Goal: Complete application form

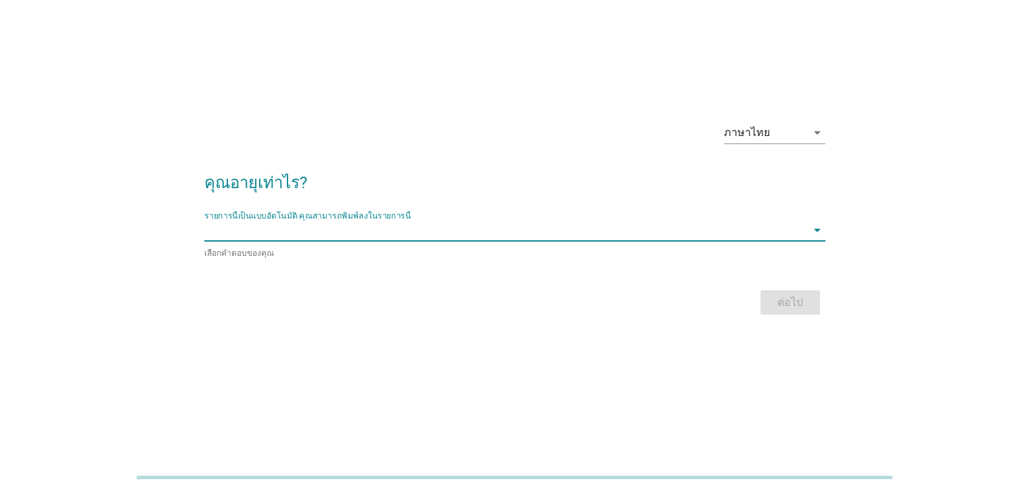
click at [464, 230] on input "รายการนี้เป็นแบบอัตโนมัติ คุณสามารถพิมพ์ลงในรายการนี้" at bounding box center [505, 230] width 602 height 22
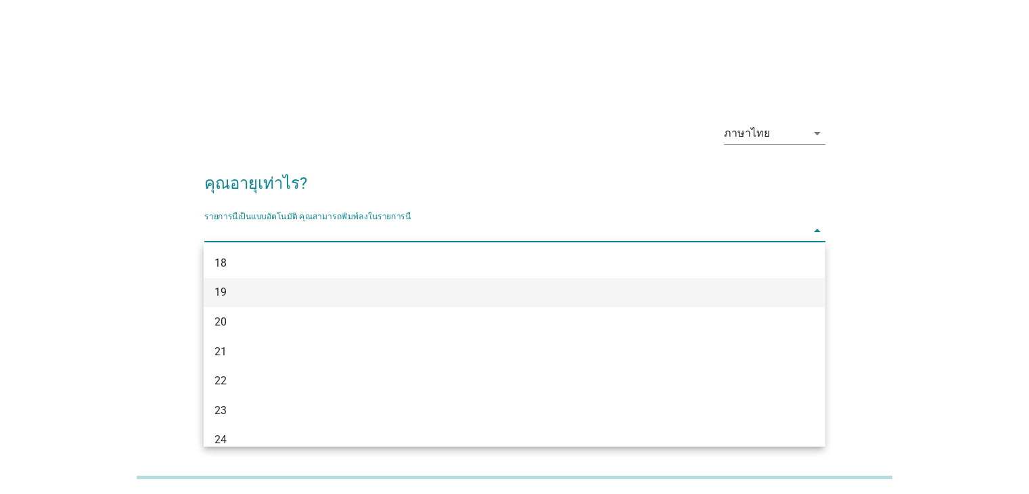
click at [442, 306] on div "19" at bounding box center [514, 293] width 621 height 30
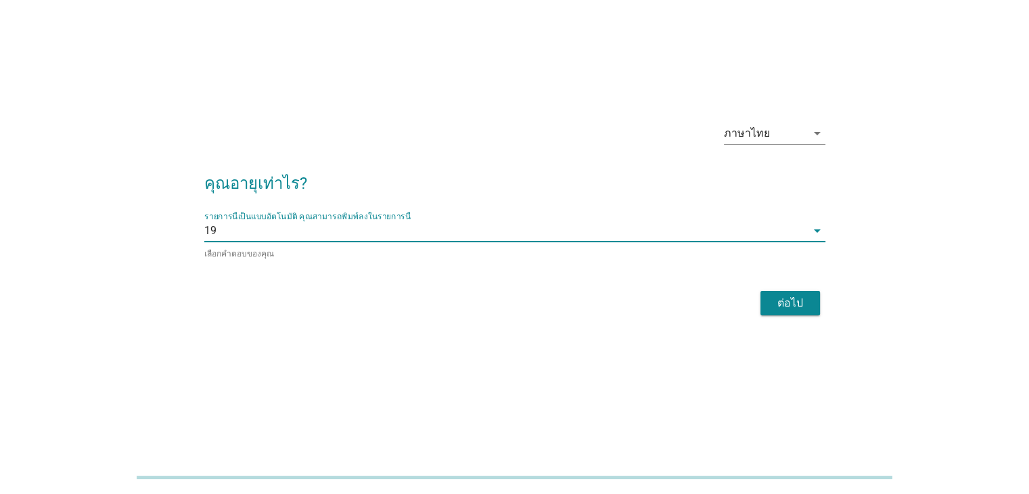
click at [770, 303] on button "ต่อไป" at bounding box center [791, 303] width 60 height 24
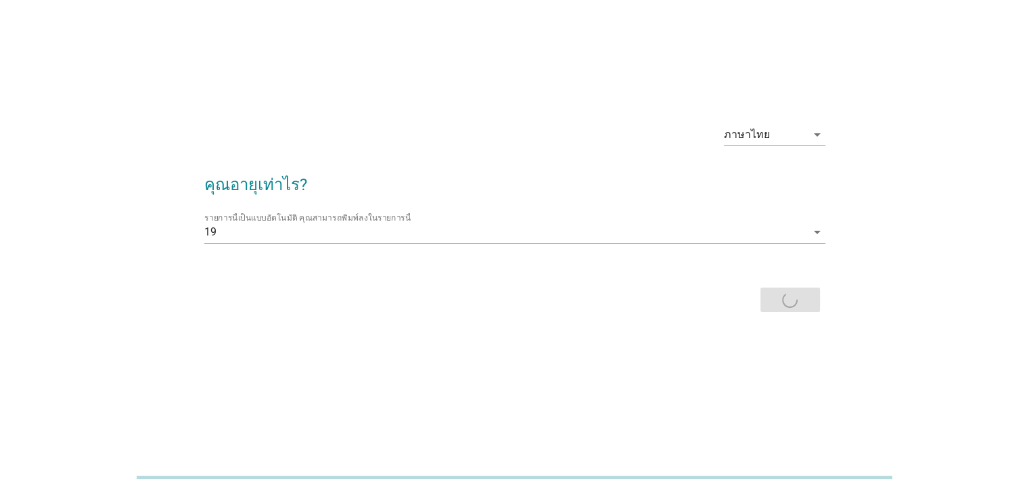
scroll to position [0, 0]
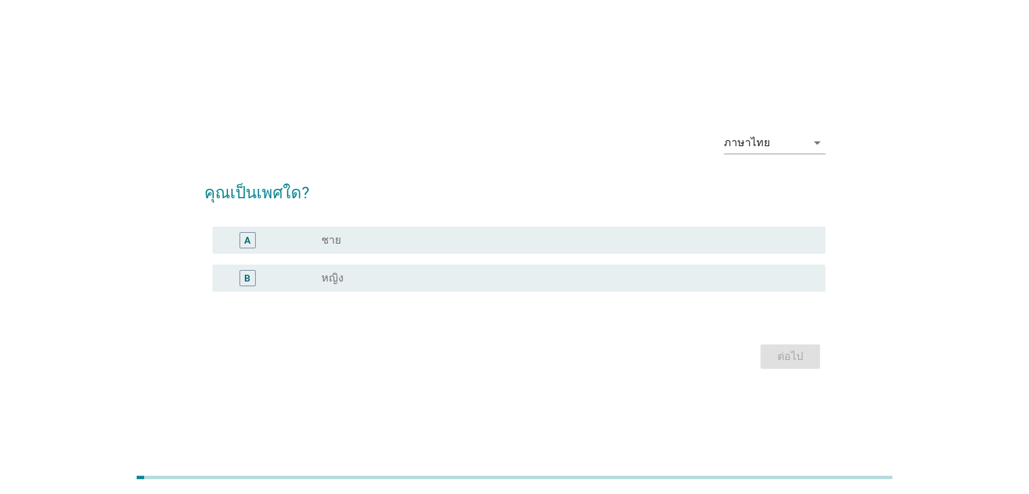
click at [515, 238] on div "radio_button_unchecked ชาย" at bounding box center [562, 241] width 482 height 14
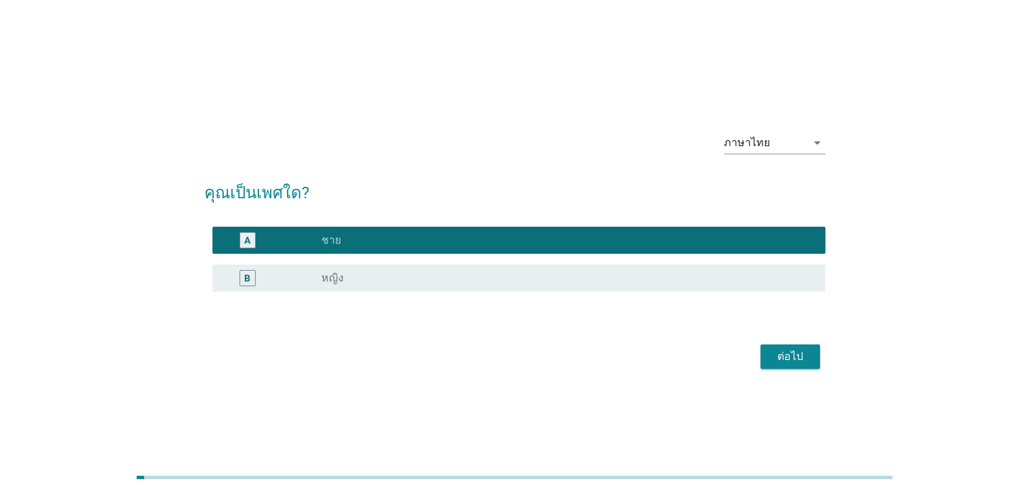
click at [772, 361] on div "ต่อไป" at bounding box center [791, 357] width 38 height 16
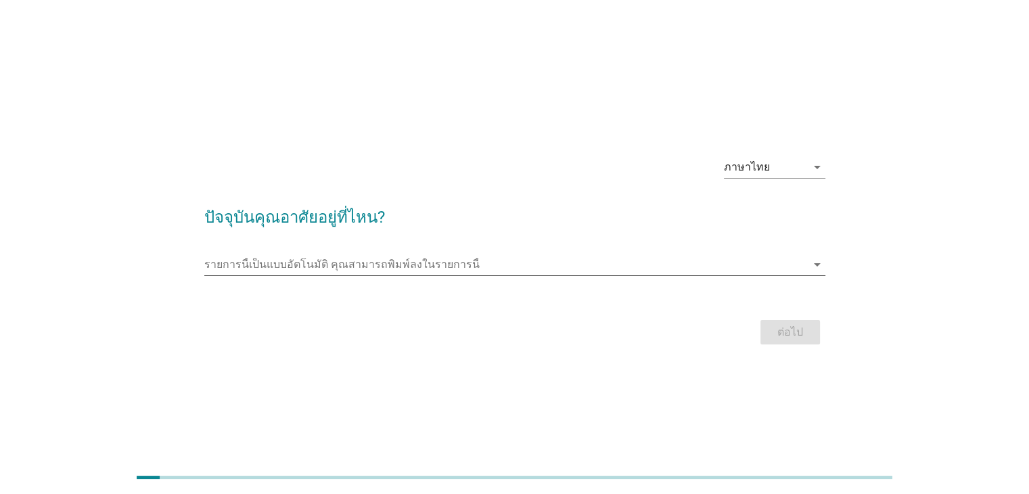
click at [587, 267] on input "รายการนี้เป็นแบบอัตโนมัติ คุณสามารถพิมพ์ลงในรายการนี้" at bounding box center [505, 265] width 602 height 22
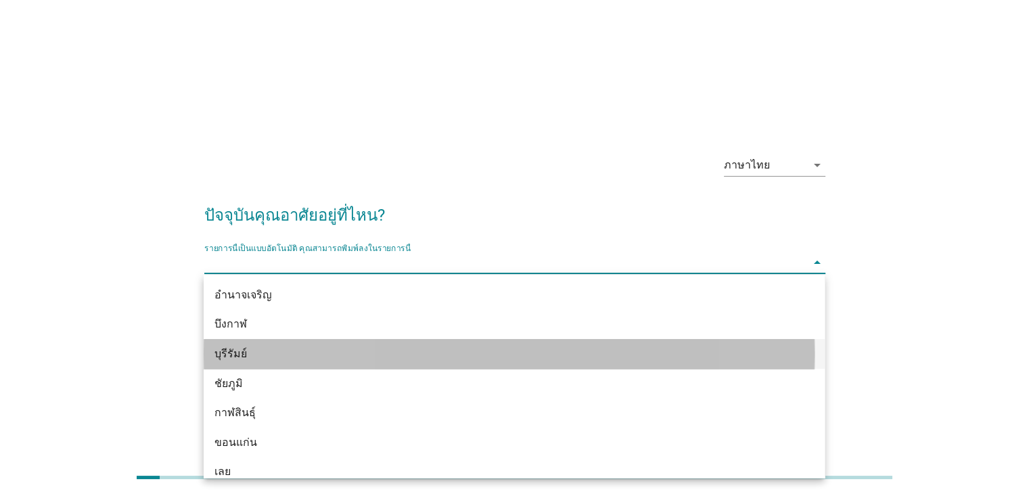
click at [587, 341] on div "บุรีรัมย์" at bounding box center [514, 354] width 621 height 30
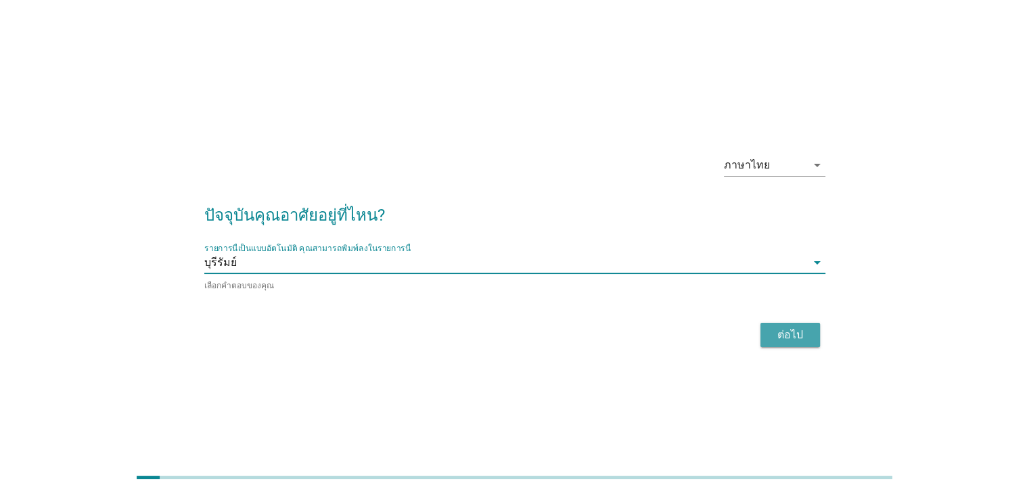
drag, startPoint x: 795, startPoint y: 338, endPoint x: 749, endPoint y: 206, distance: 139.1
click at [797, 335] on div "ต่อไป" at bounding box center [791, 335] width 38 height 16
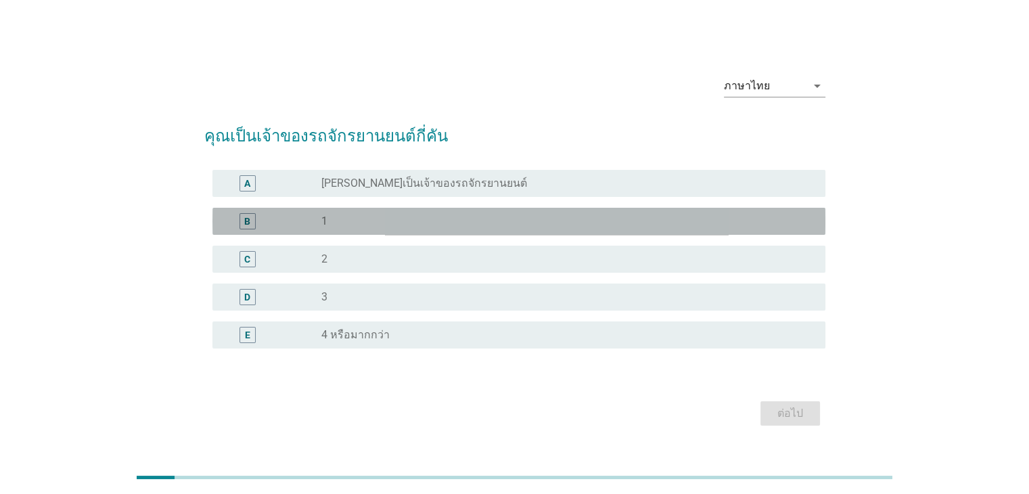
drag, startPoint x: 621, startPoint y: 221, endPoint x: 649, endPoint y: 258, distance: 46.4
click at [621, 222] on div "radio_button_unchecked 1" at bounding box center [562, 222] width 482 height 14
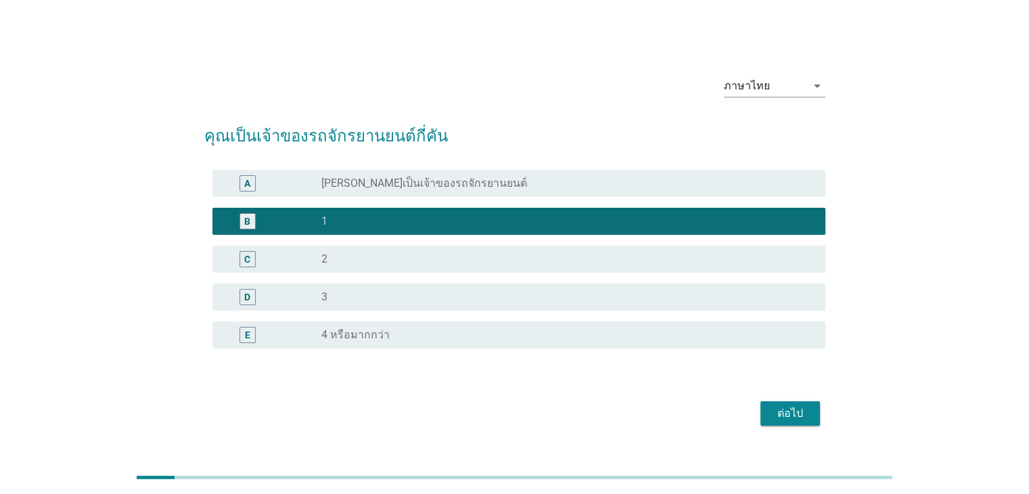
click at [792, 424] on button "ต่อไป" at bounding box center [791, 413] width 60 height 24
click at [795, 417] on div "ต่อไป" at bounding box center [514, 413] width 621 height 32
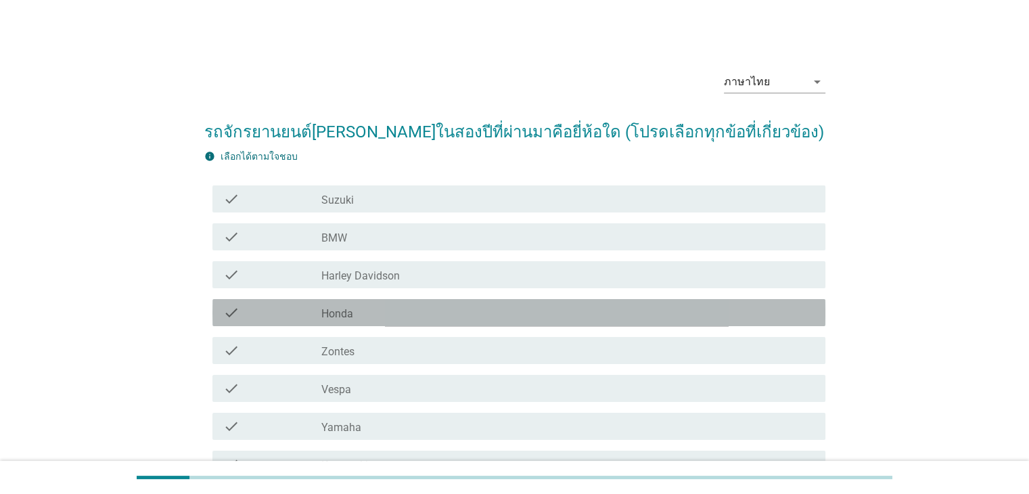
click at [597, 310] on div "check_box_outline_blank Honda" at bounding box center [567, 313] width 493 height 16
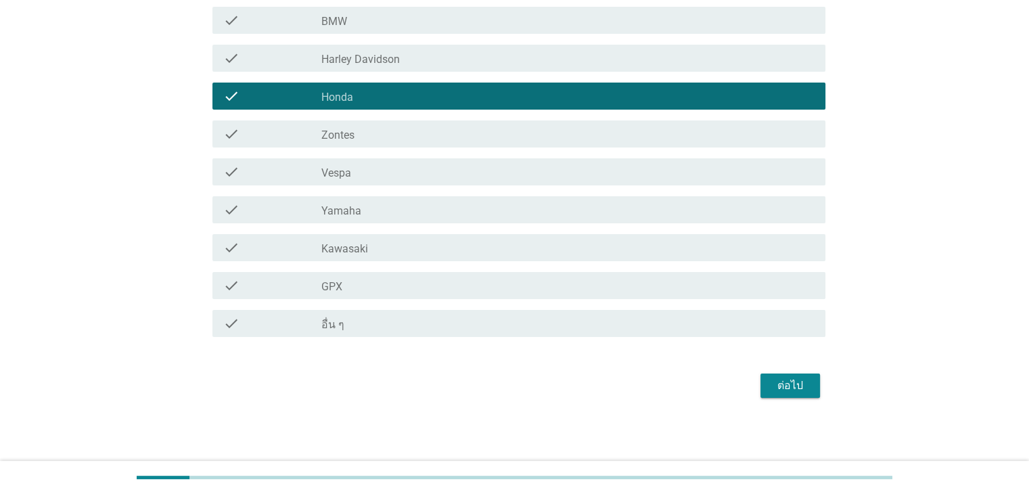
scroll to position [217, 0]
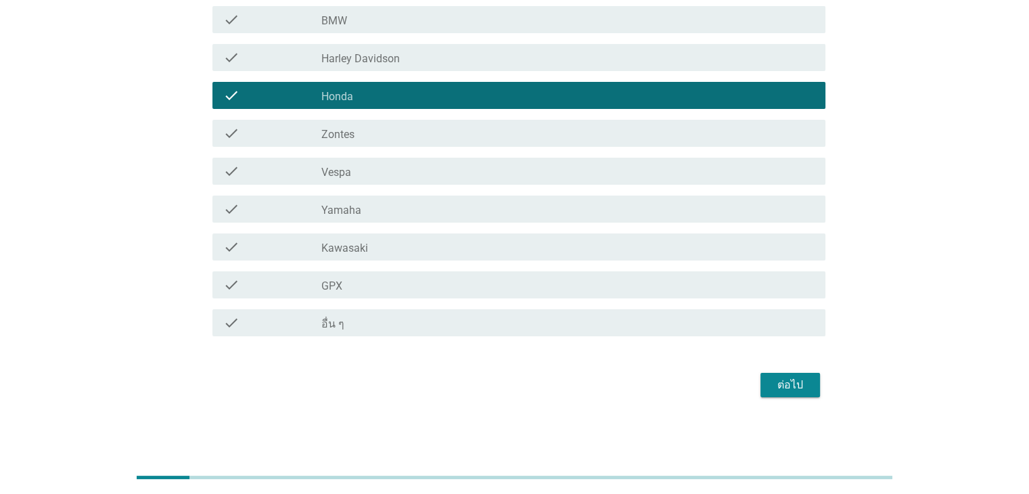
click at [795, 378] on div "ต่อไป" at bounding box center [791, 385] width 38 height 16
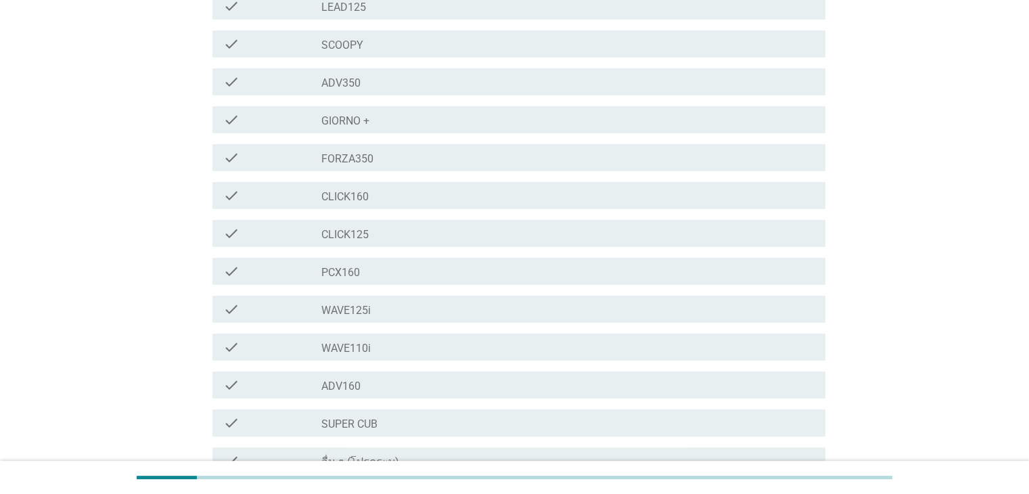
scroll to position [0, 0]
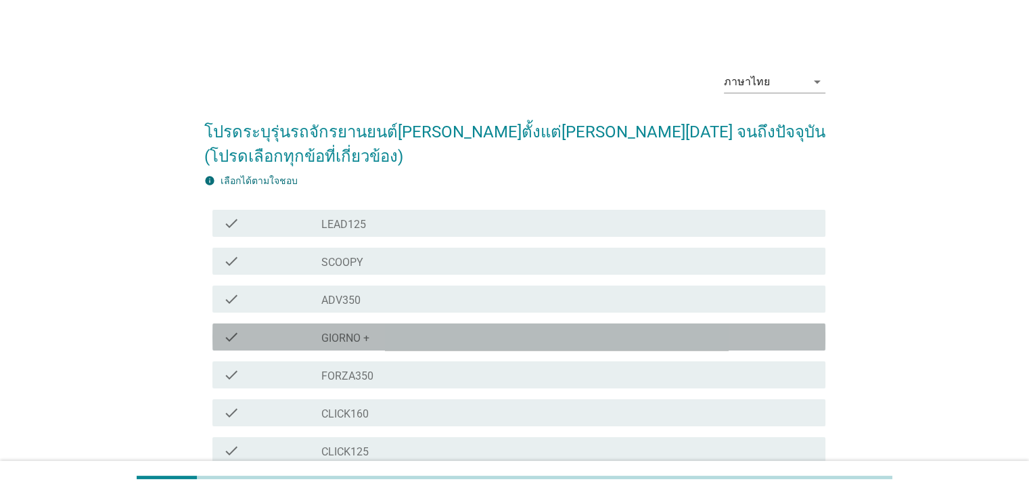
click at [518, 325] on div "check check_box_outline_blank GIORNO +" at bounding box center [519, 337] width 613 height 27
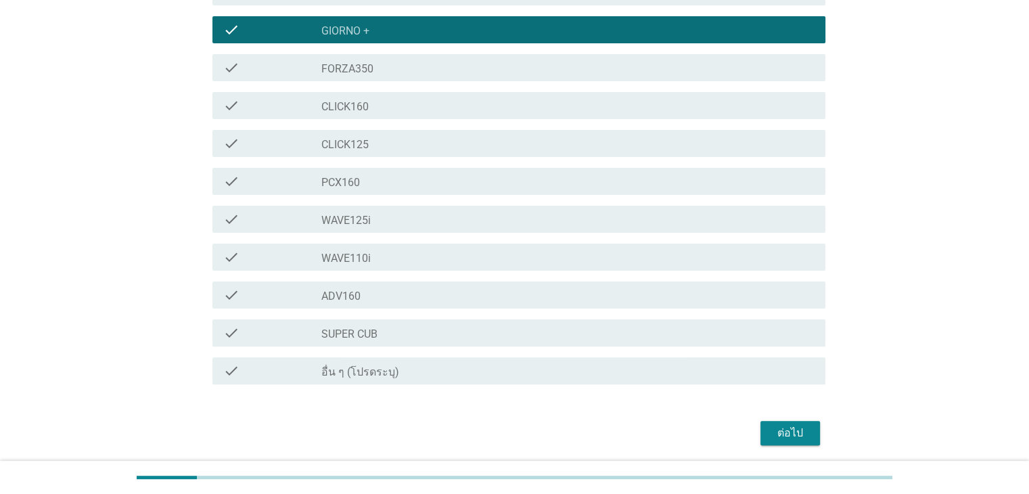
scroll to position [355, 0]
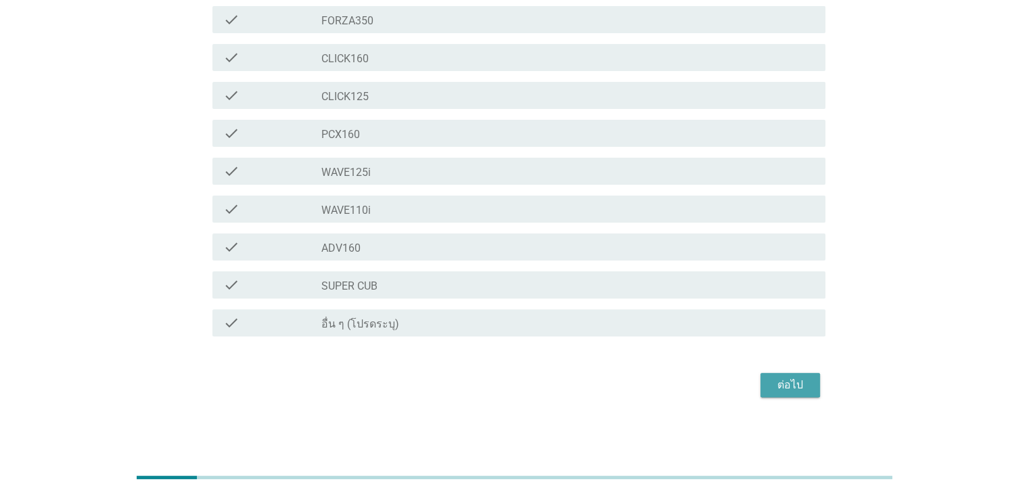
click at [785, 384] on div "ต่อไป" at bounding box center [791, 385] width 38 height 16
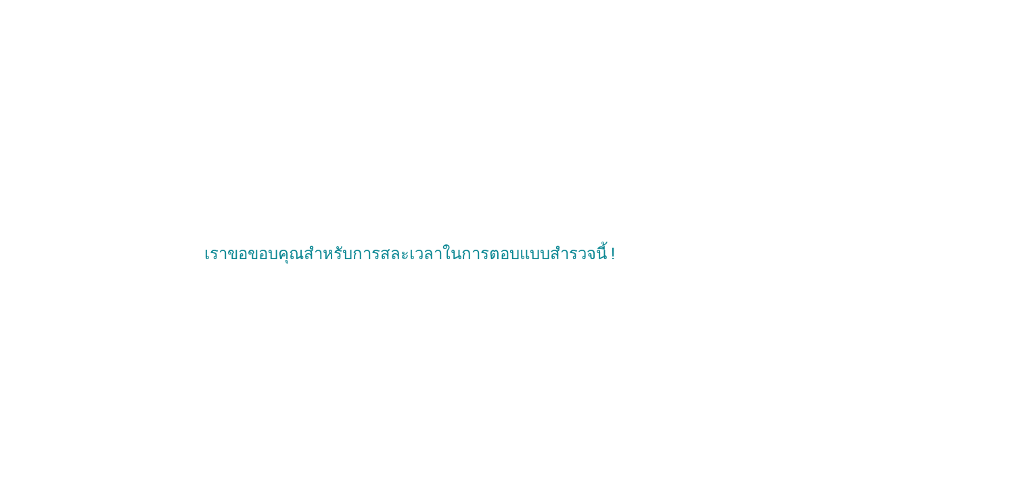
scroll to position [0, 0]
